Goal: Information Seeking & Learning: Find specific fact

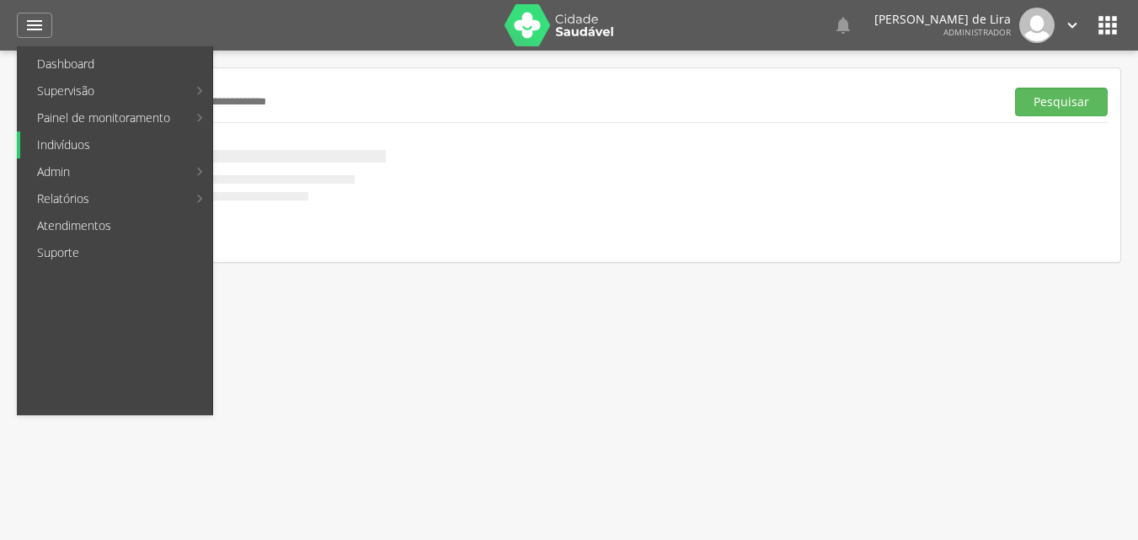
click at [78, 154] on link "Indivíduos" at bounding box center [116, 144] width 192 height 27
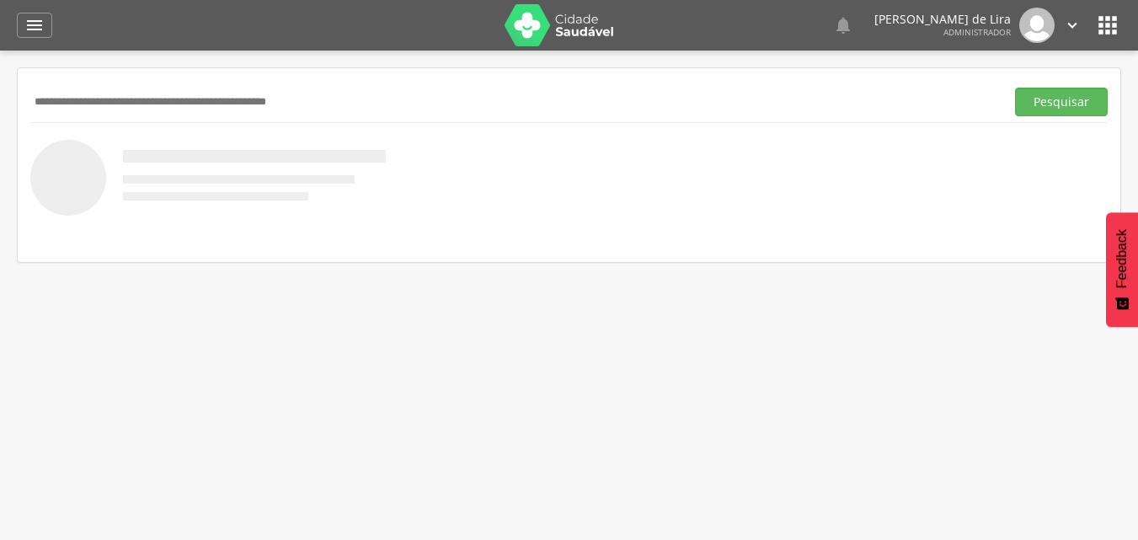
click at [259, 98] on input "text" at bounding box center [514, 102] width 968 height 29
paste input "**********"
type input "**********"
click at [1015, 88] on button "Pesquisar" at bounding box center [1061, 102] width 93 height 29
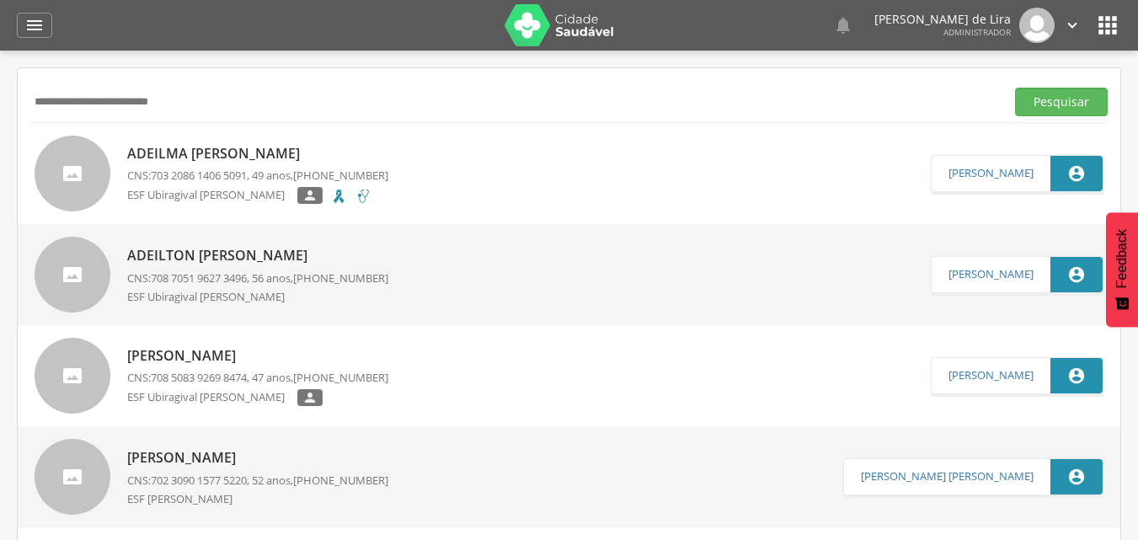
click at [439, 171] on link "Adeilma [PERSON_NAME] CNS: 703 2086 1406 5091 , 49 anos, [PHONE_NUMBER] ESF Ubi…" at bounding box center [483, 174] width 896 height 76
type input "**********"
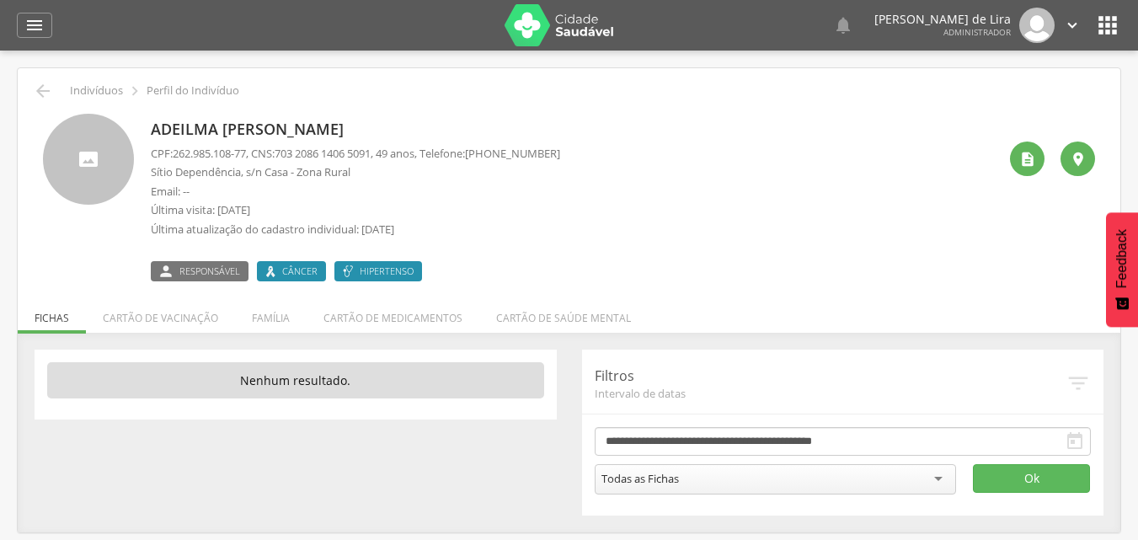
scroll to position [51, 0]
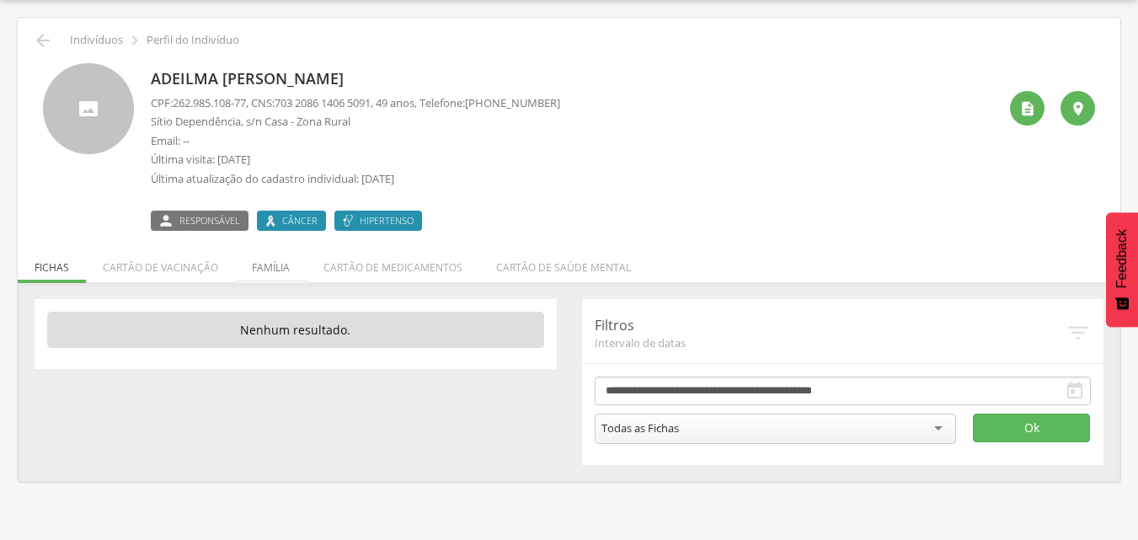
click at [290, 263] on li "Família" at bounding box center [271, 263] width 72 height 40
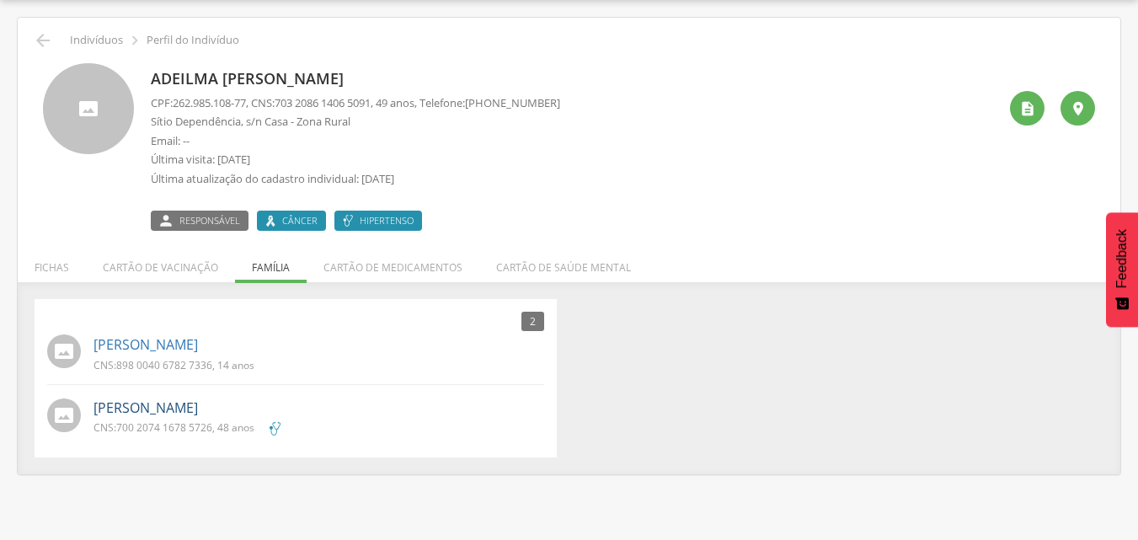
click at [198, 414] on link "[PERSON_NAME]" at bounding box center [145, 407] width 104 height 19
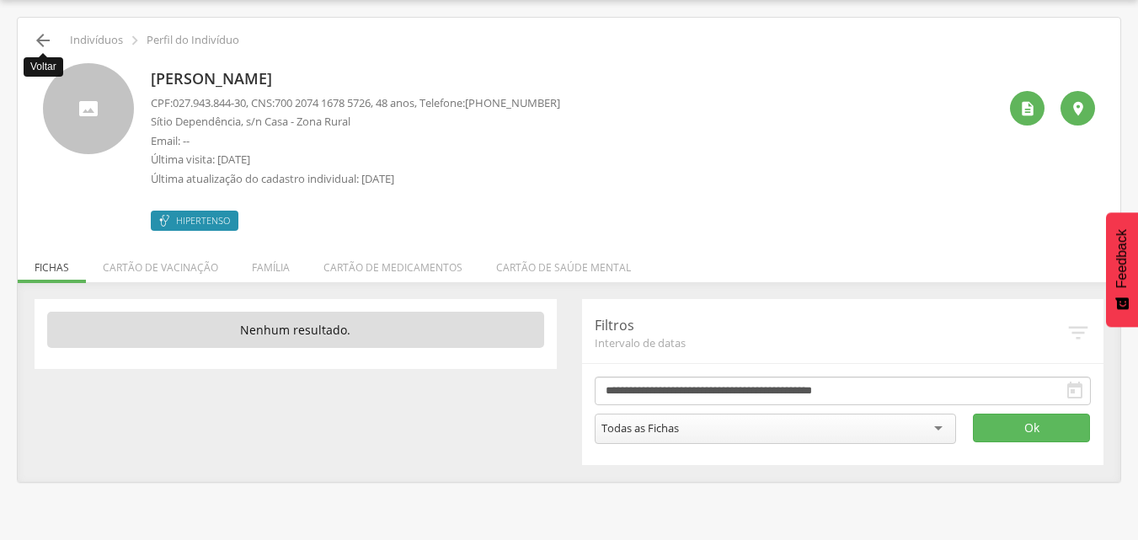
click at [40, 31] on icon "" at bounding box center [43, 40] width 20 height 20
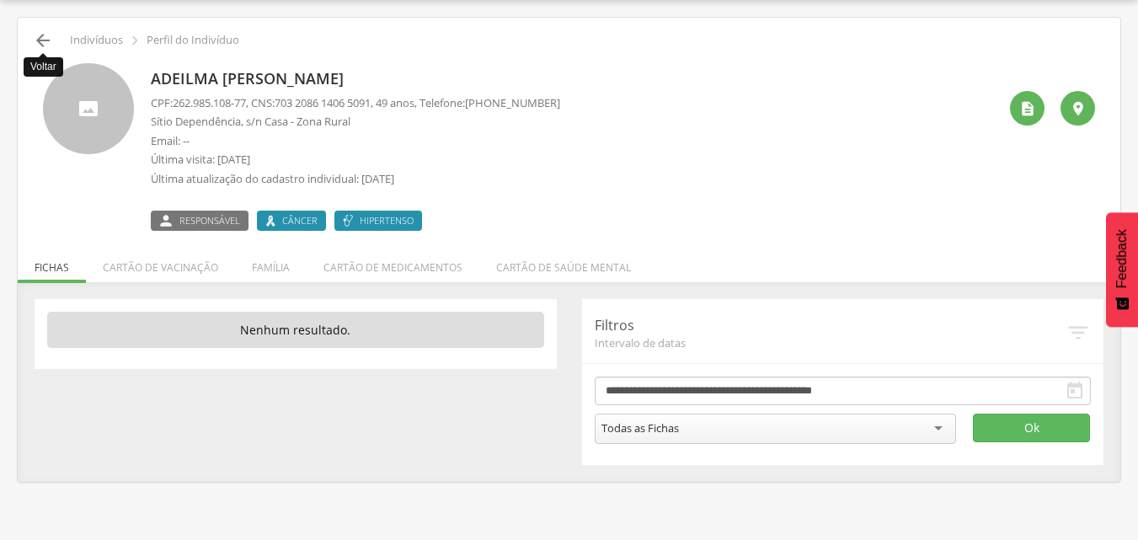
click at [45, 40] on icon "" at bounding box center [43, 40] width 20 height 20
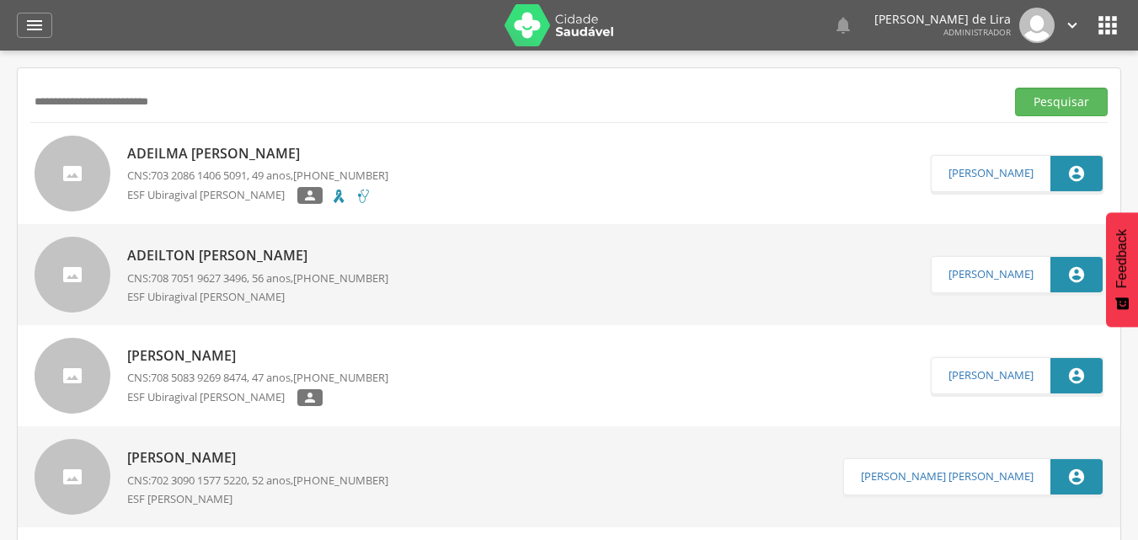
drag, startPoint x: 225, startPoint y: 99, endPoint x: 0, endPoint y: 99, distance: 224.9
click at [0, 99] on div " Supervisão  Distritos  Ubs adicionar ubs  Coordenador: - Ouro Velho / [GEO…" at bounding box center [569, 321] width 1138 height 540
click at [1015, 88] on button "Pesquisar" at bounding box center [1061, 102] width 93 height 29
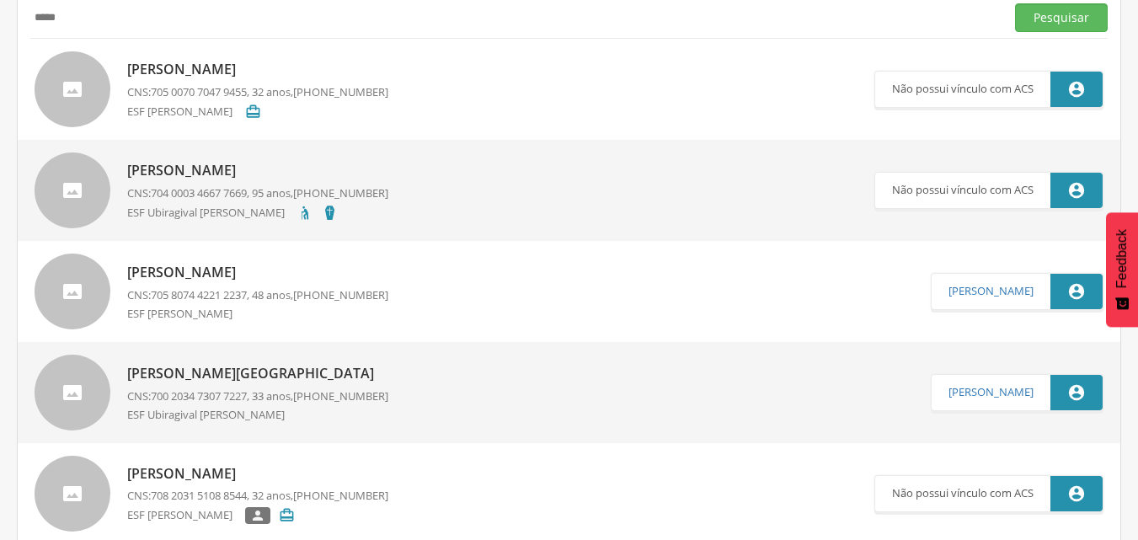
scroll to position [168, 0]
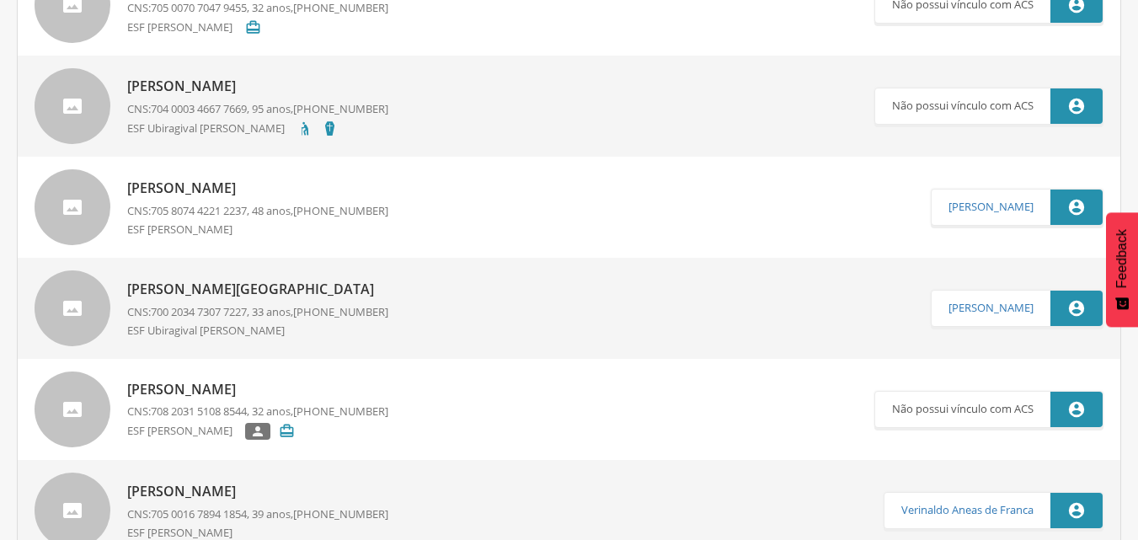
click at [422, 328] on link "[PERSON_NAME] de Lima CNS: 700 2034 7307 7227 , 33 anos, [PHONE_NUMBER] ESF Ubi…" at bounding box center [483, 308] width 896 height 76
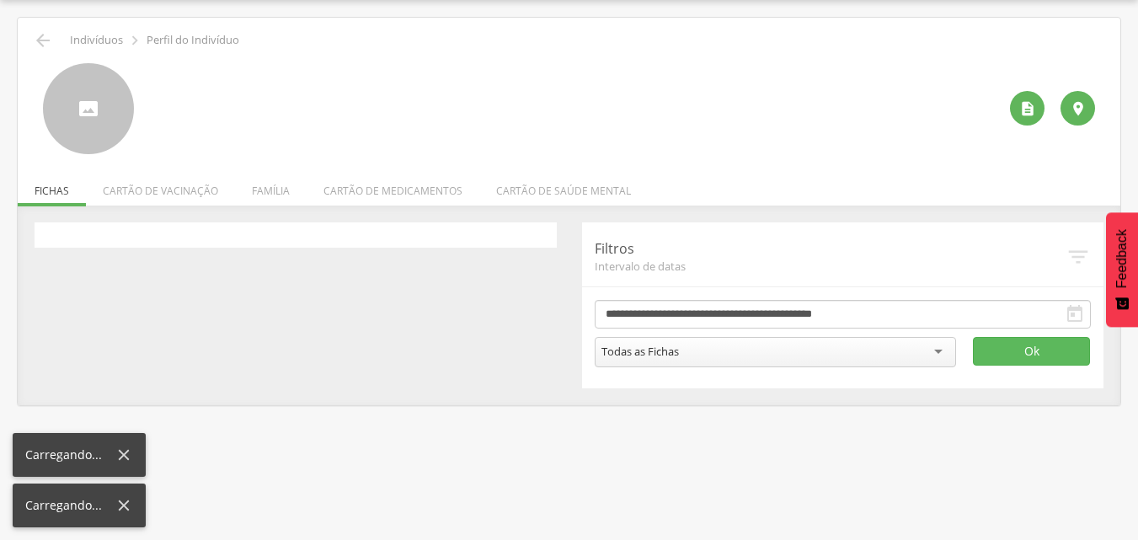
scroll to position [51, 0]
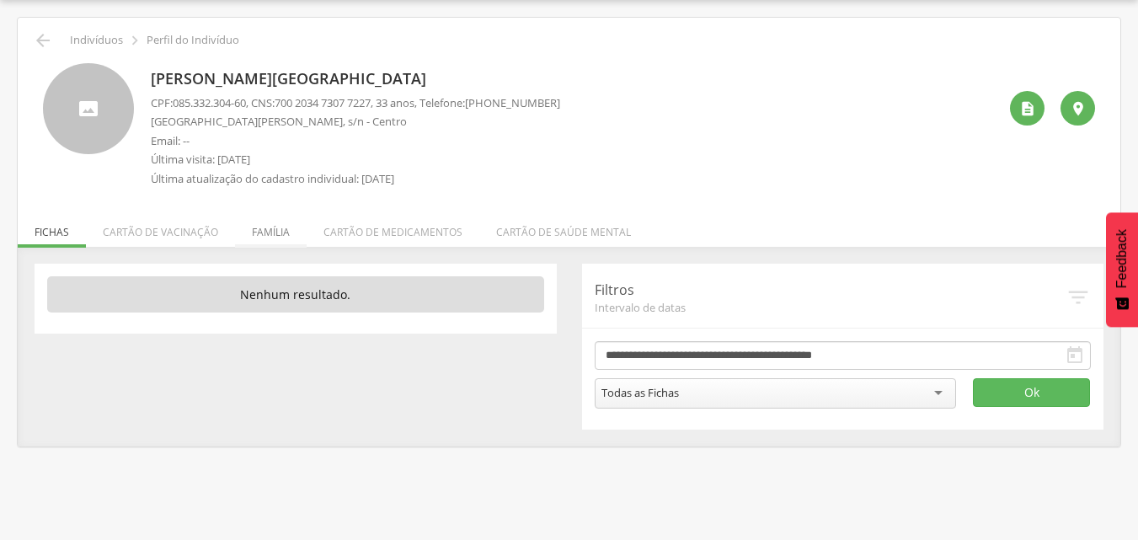
click at [291, 238] on li "Família" at bounding box center [271, 228] width 72 height 40
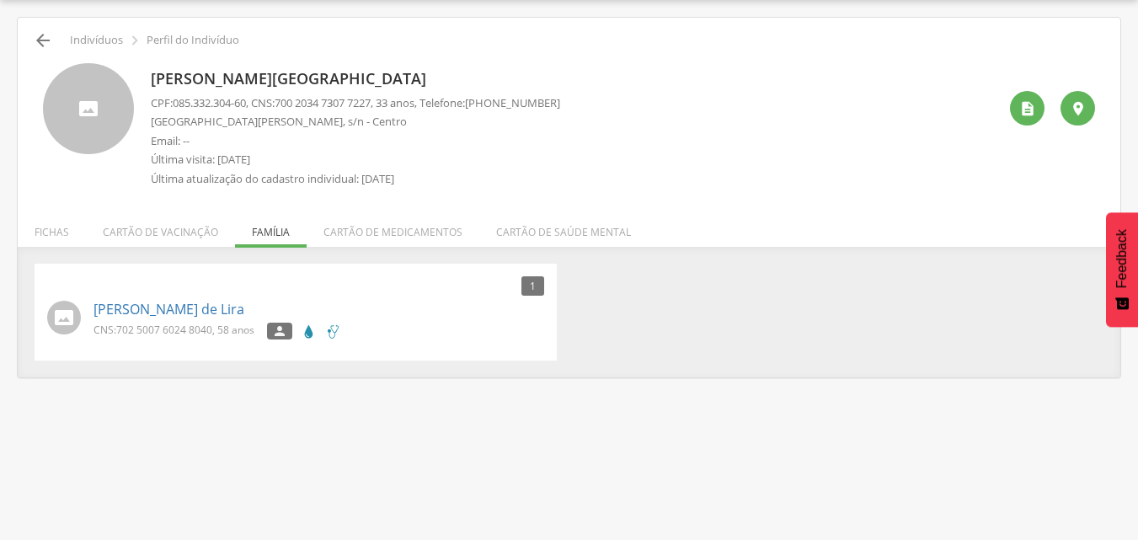
click at [35, 43] on icon "" at bounding box center [43, 40] width 20 height 20
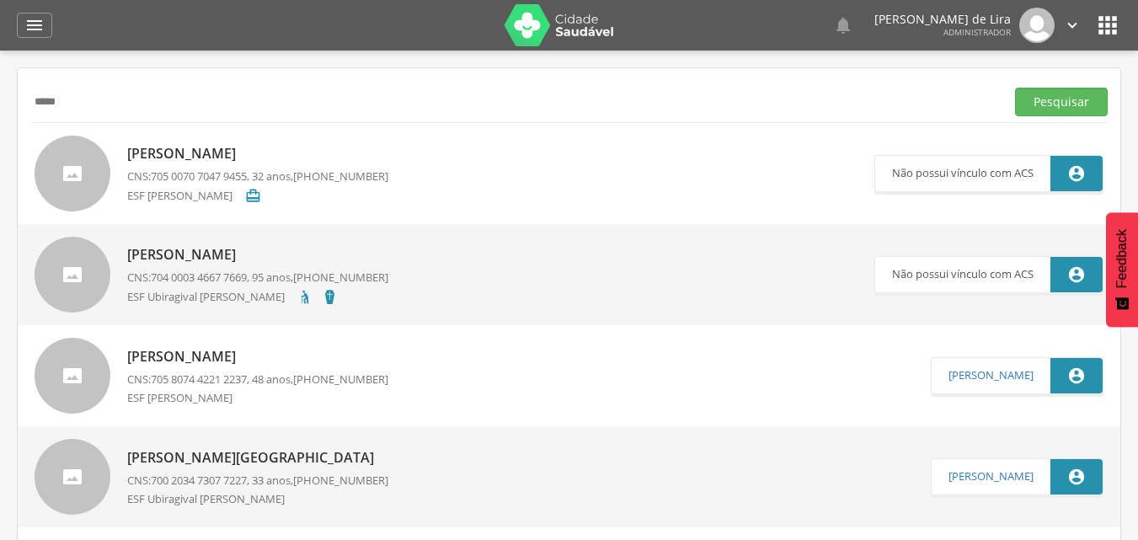
drag, startPoint x: 82, startPoint y: 96, endPoint x: 0, endPoint y: 95, distance: 81.7
click at [0, 95] on div " Supervisão  Distritos  Ubs adicionar ubs  Coordenador: - Ouro Velho / [GEO…" at bounding box center [569, 321] width 1138 height 540
type input "********"
click at [1015, 88] on button "Pesquisar" at bounding box center [1061, 102] width 93 height 29
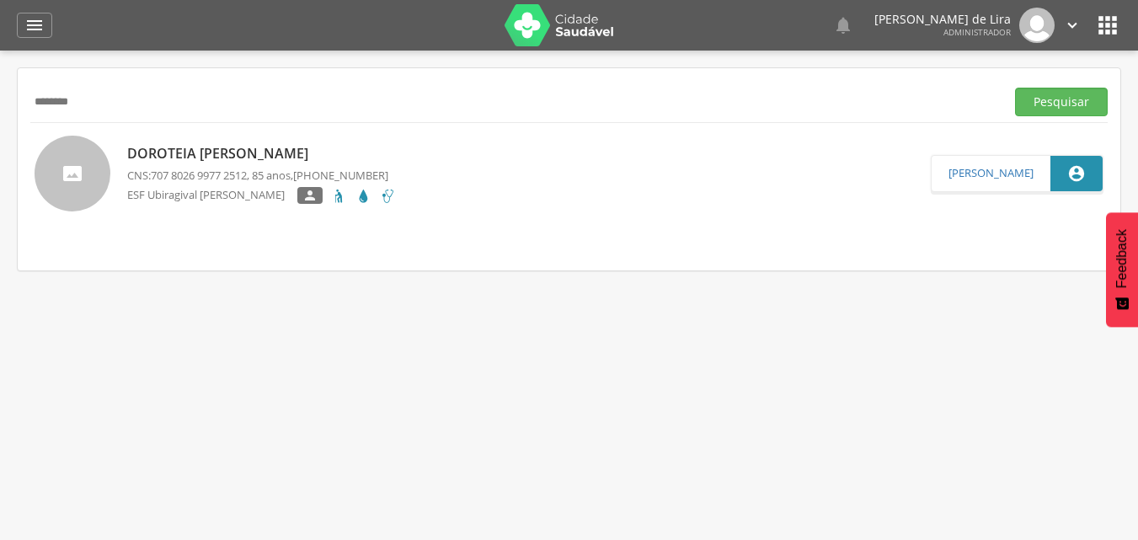
click at [299, 146] on p "Doroteia [PERSON_NAME]" at bounding box center [261, 153] width 269 height 19
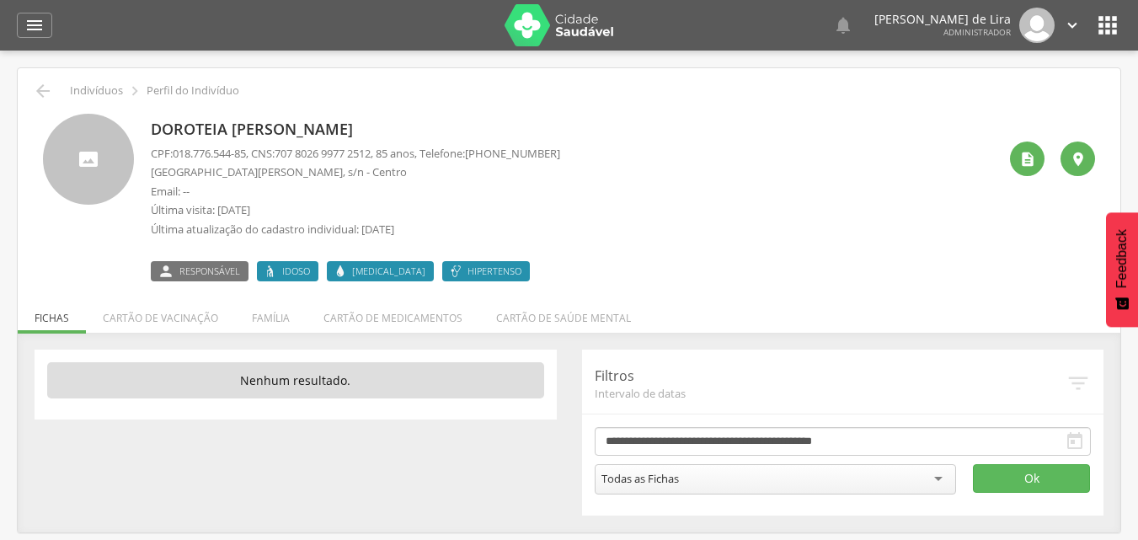
scroll to position [51, 0]
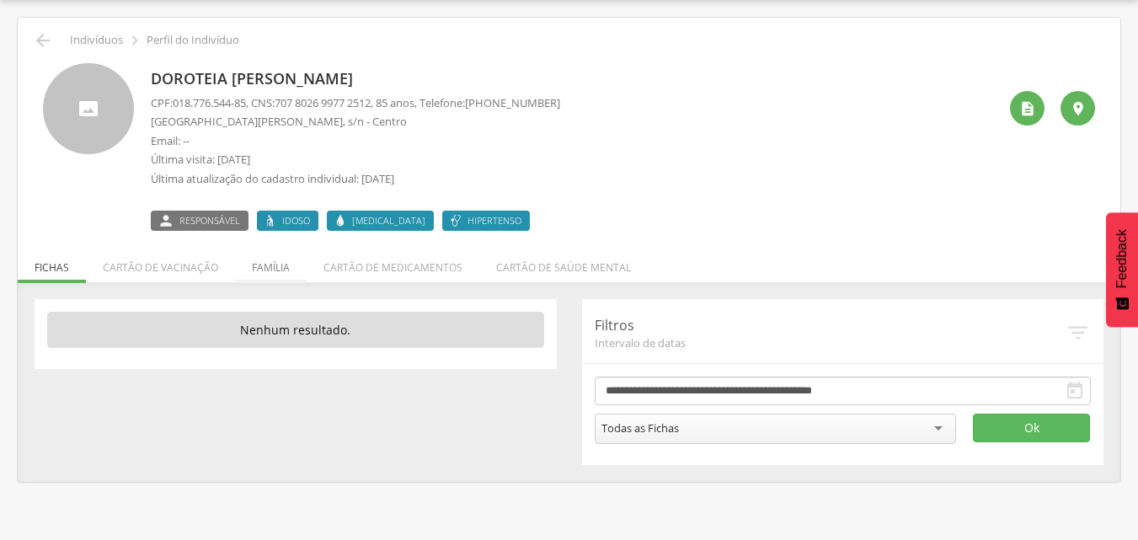
click at [270, 268] on li "Família" at bounding box center [271, 263] width 72 height 40
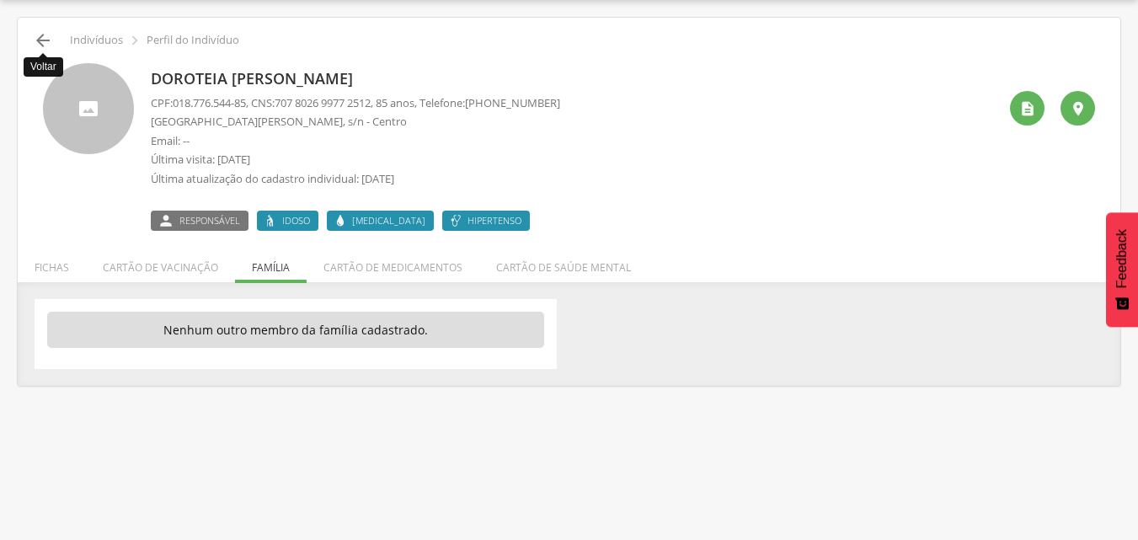
click at [37, 41] on icon "" at bounding box center [43, 40] width 20 height 20
